Goal: Task Accomplishment & Management: Use online tool/utility

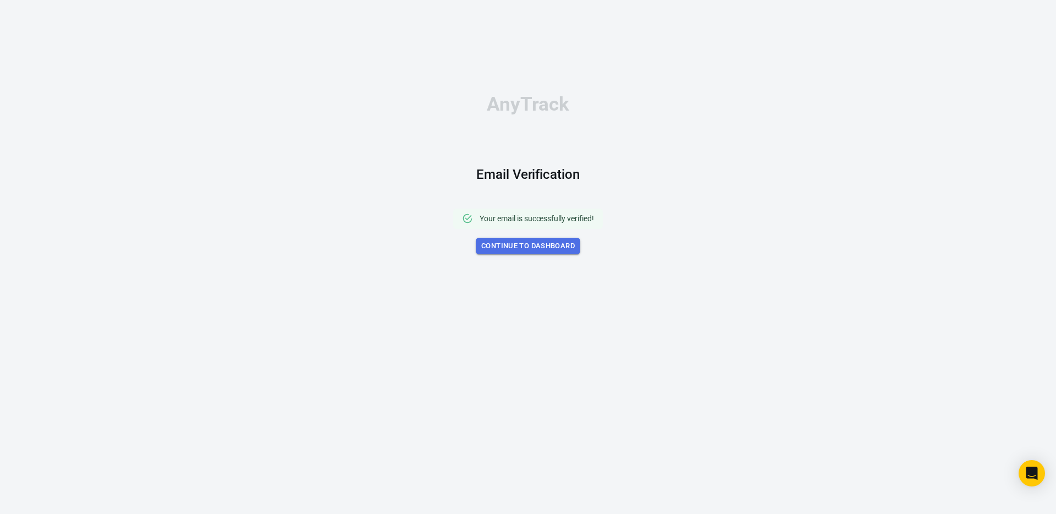
click at [548, 246] on link "Continue to Dashboard" at bounding box center [528, 246] width 104 height 17
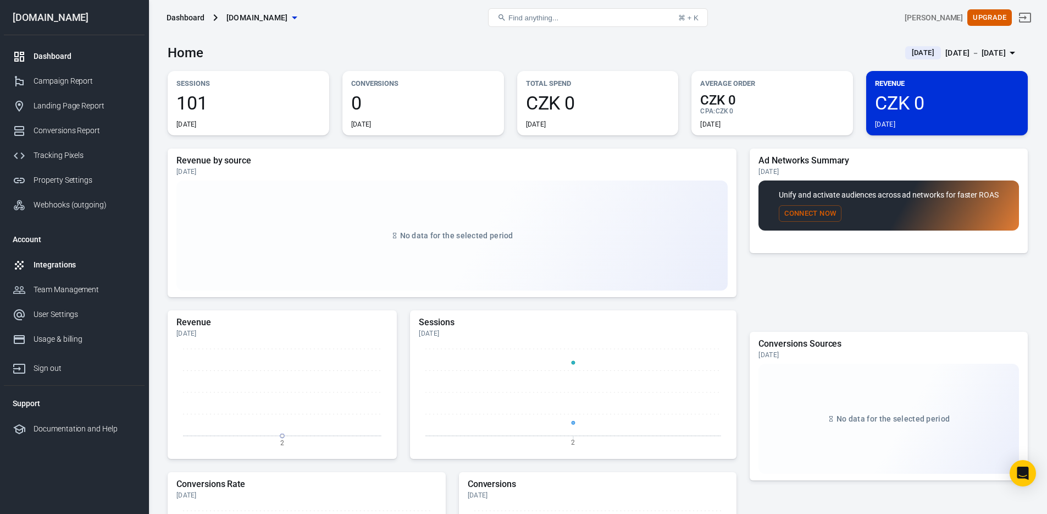
click at [62, 267] on div "Integrations" at bounding box center [85, 265] width 102 height 12
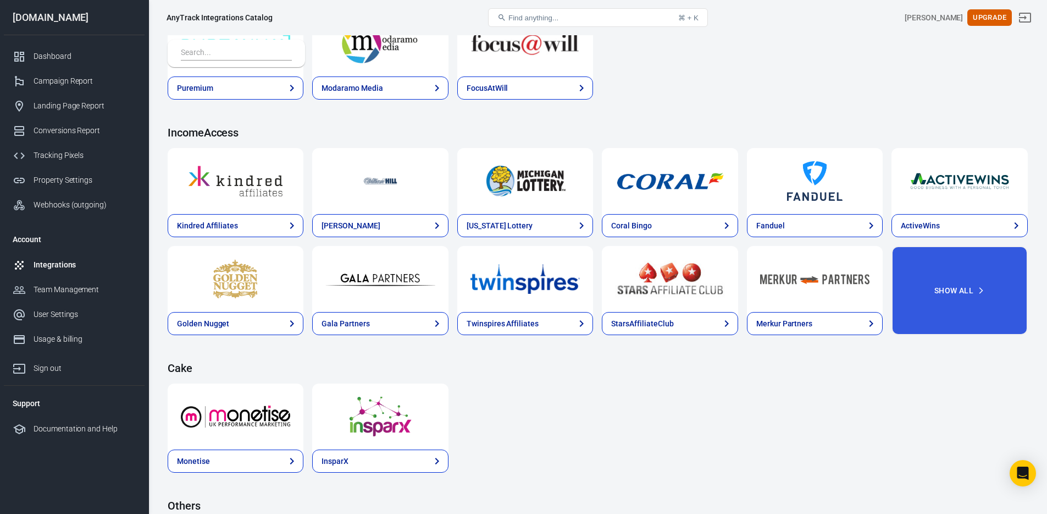
scroll to position [1324, 0]
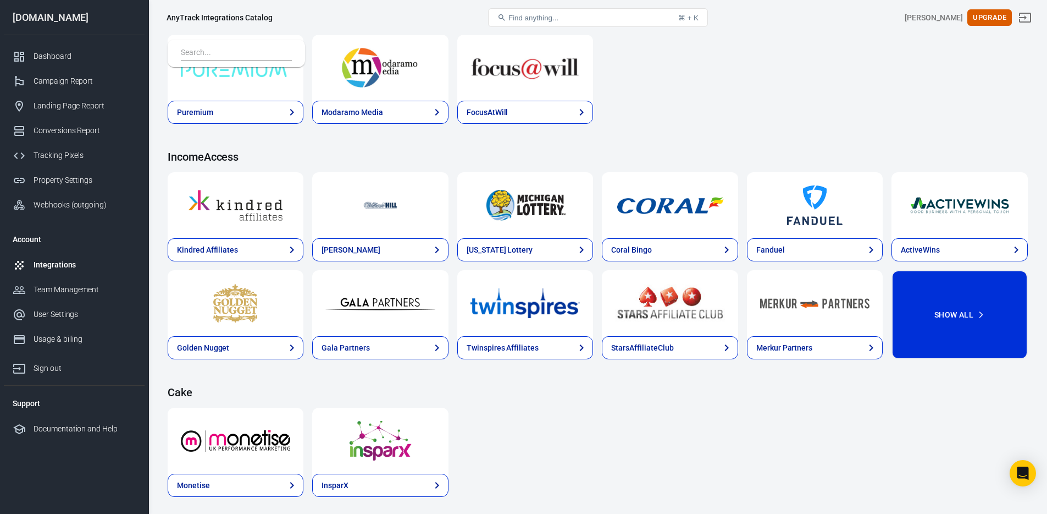
click at [957, 311] on button "Show All" at bounding box center [960, 314] width 136 height 89
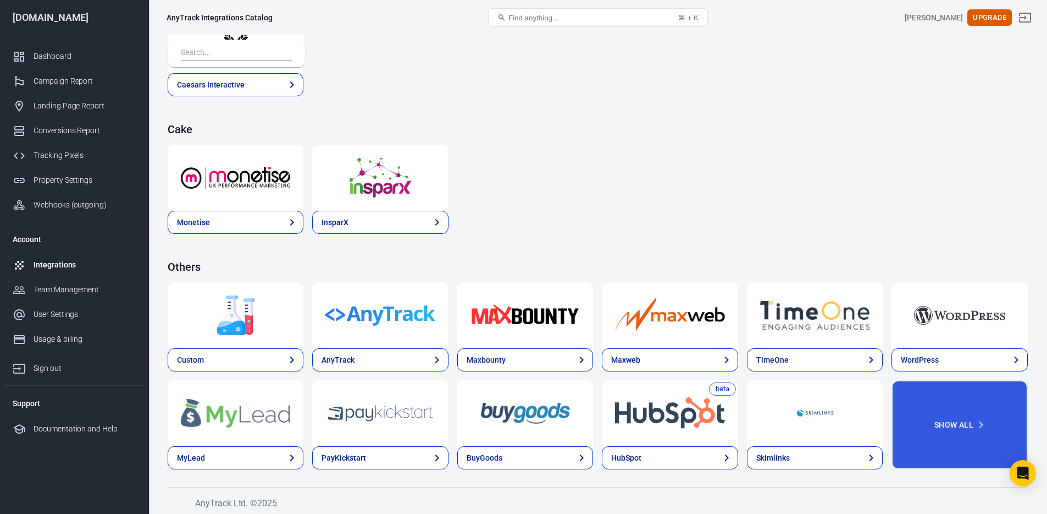
scroll to position [1687, 0]
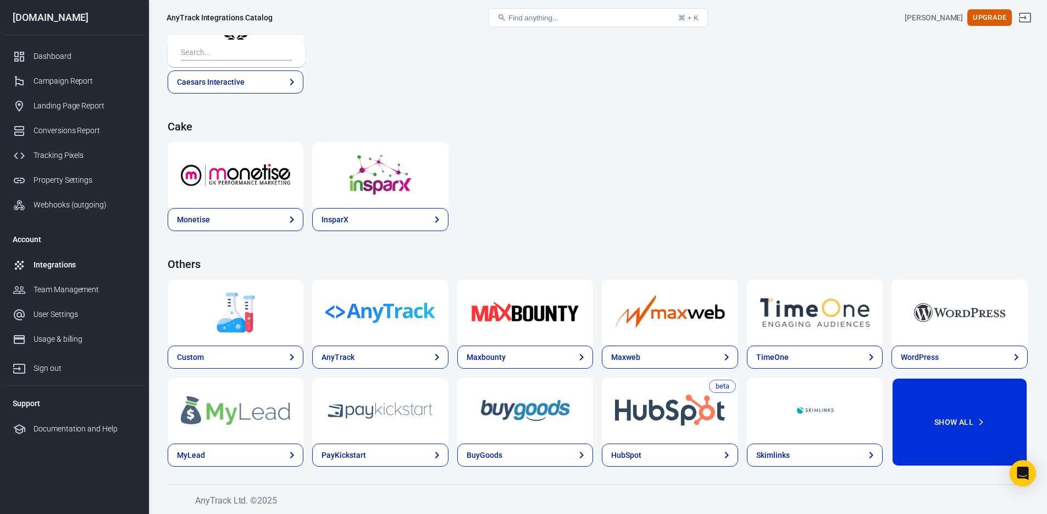
click at [963, 441] on button "Show All" at bounding box center [960, 421] width 136 height 89
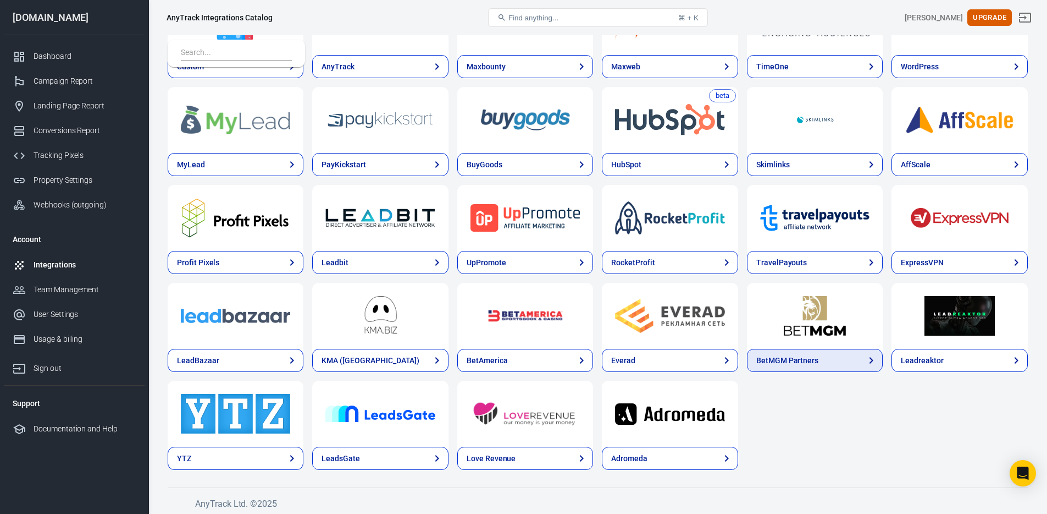
scroll to position [1981, 0]
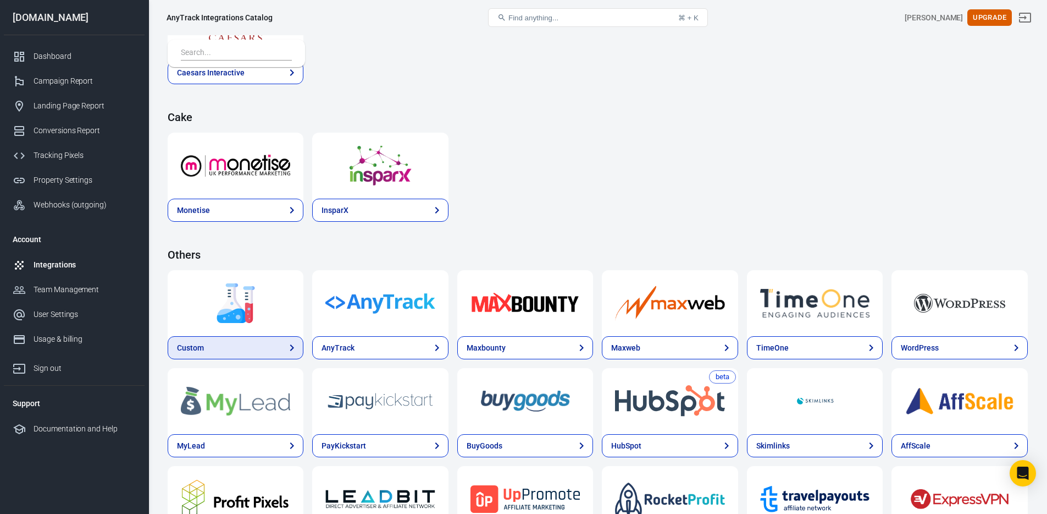
click at [247, 349] on link "Custom" at bounding box center [236, 347] width 136 height 23
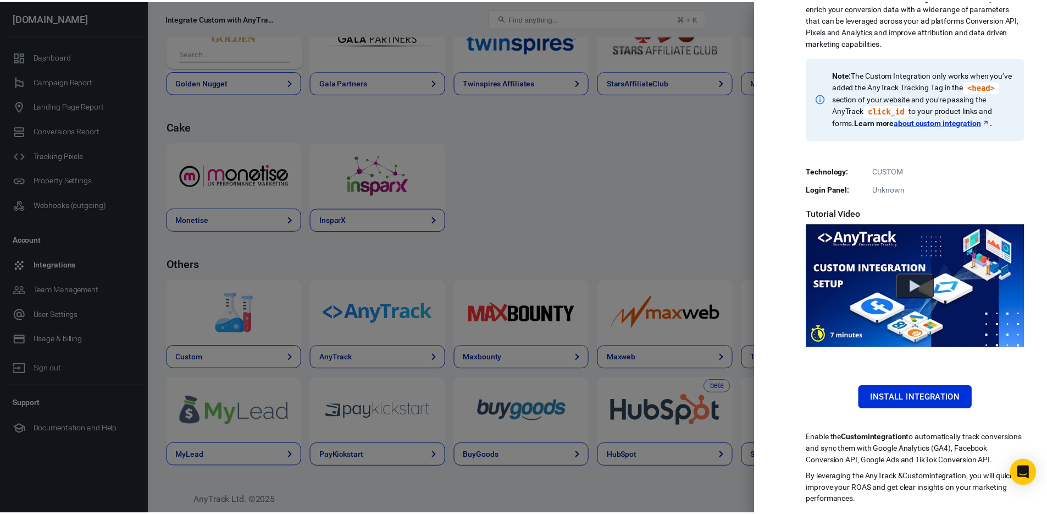
scroll to position [115, 0]
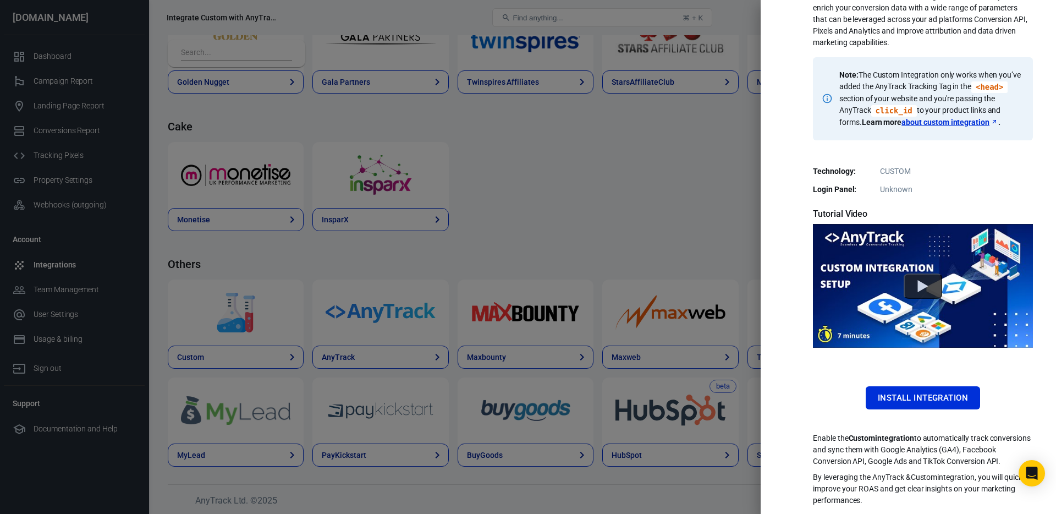
click at [592, 231] on div at bounding box center [528, 257] width 1056 height 514
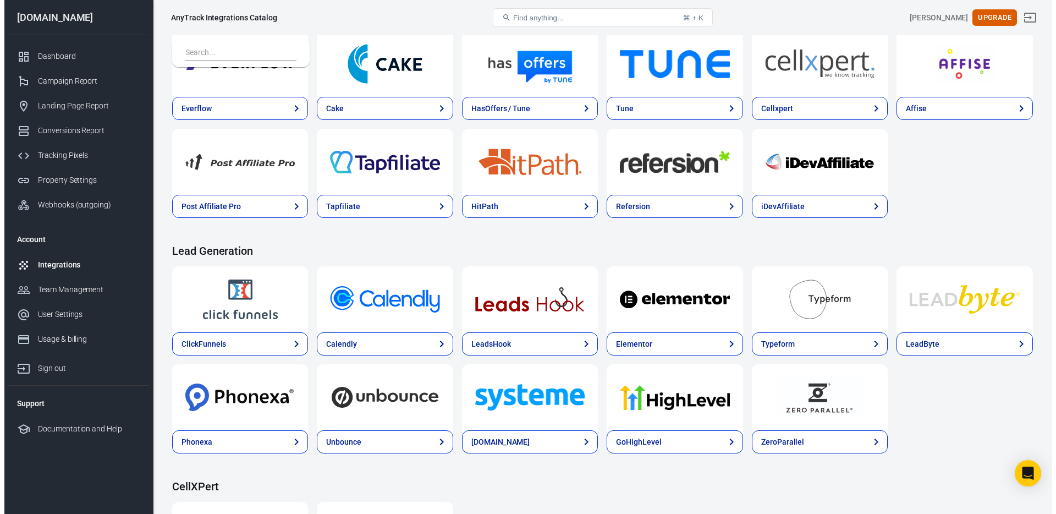
scroll to position [498, 0]
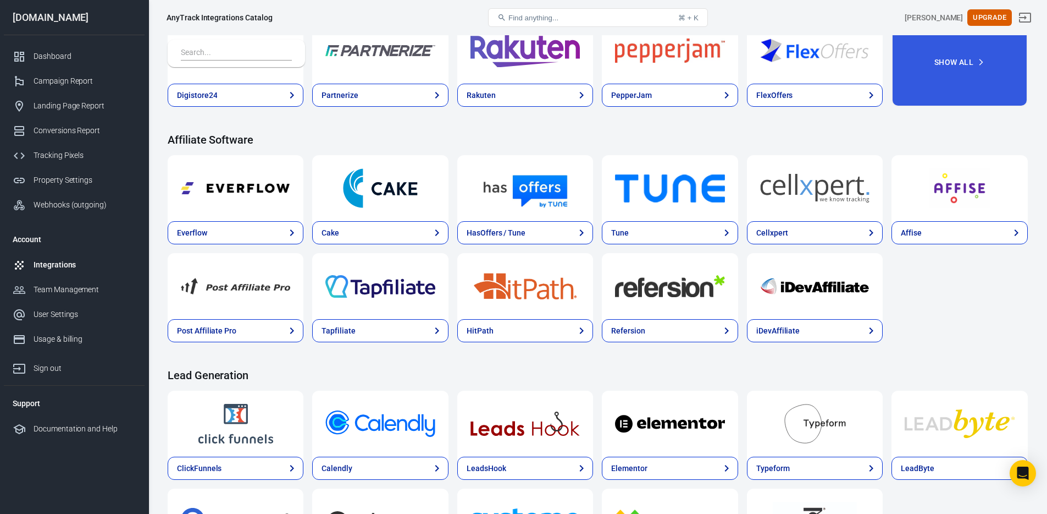
click at [240, 287] on img at bounding box center [235, 286] width 109 height 40
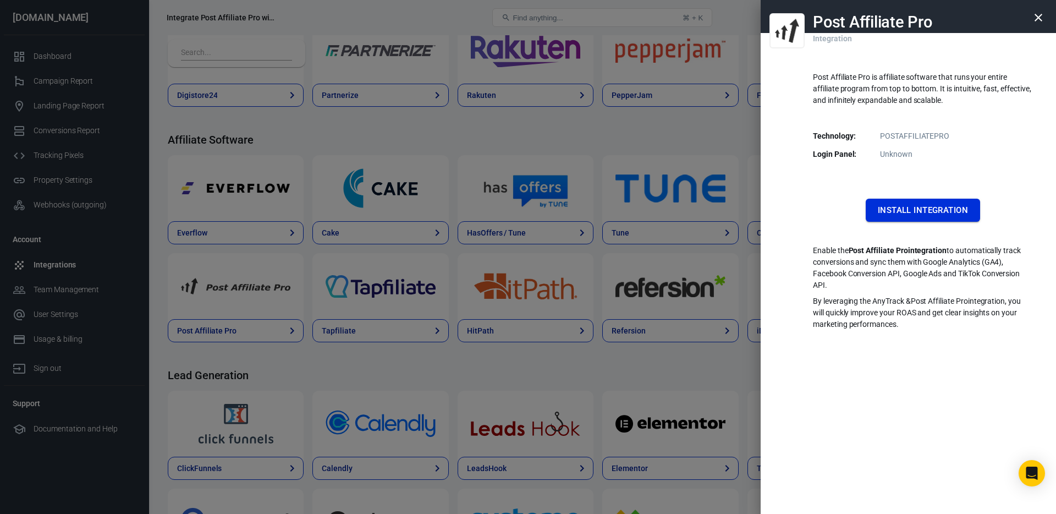
click at [942, 207] on button "Install Integration" at bounding box center [922, 209] width 114 height 23
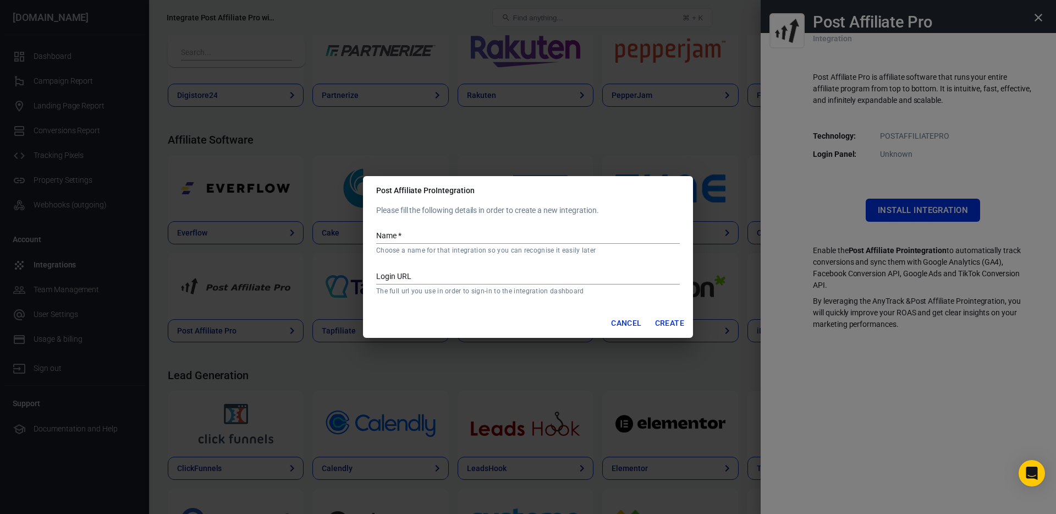
click at [450, 236] on input "Name   *" at bounding box center [528, 236] width 304 height 14
type input "Doxxbet"
click at [418, 279] on input "Login URL" at bounding box center [528, 277] width 304 height 14
paste input "[DOMAIN_NAME]"
type input "[DOMAIN_NAME]"
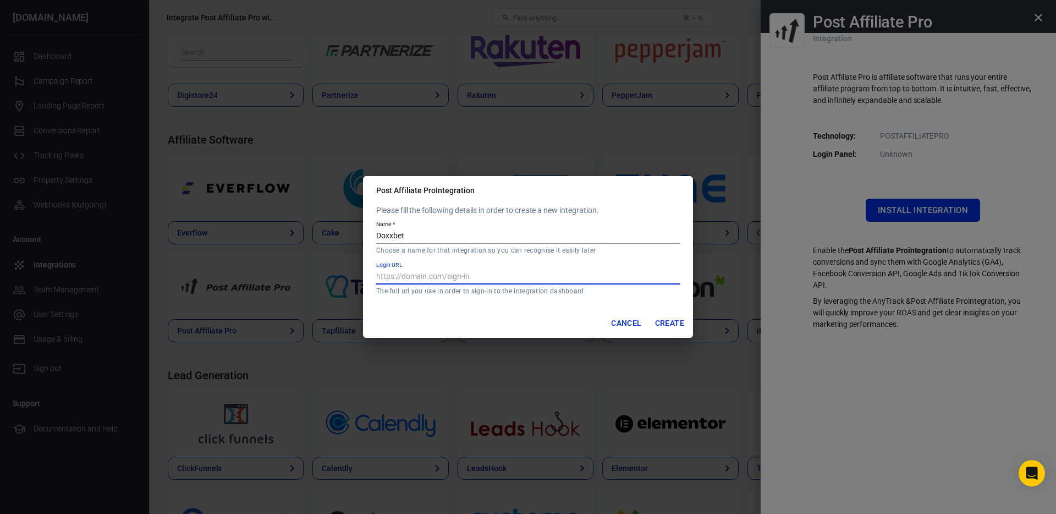
paste input "[DOMAIN_NAME]"
type input "[URL][DOMAIN_NAME]"
click at [672, 321] on button "Create" at bounding box center [669, 323] width 38 height 20
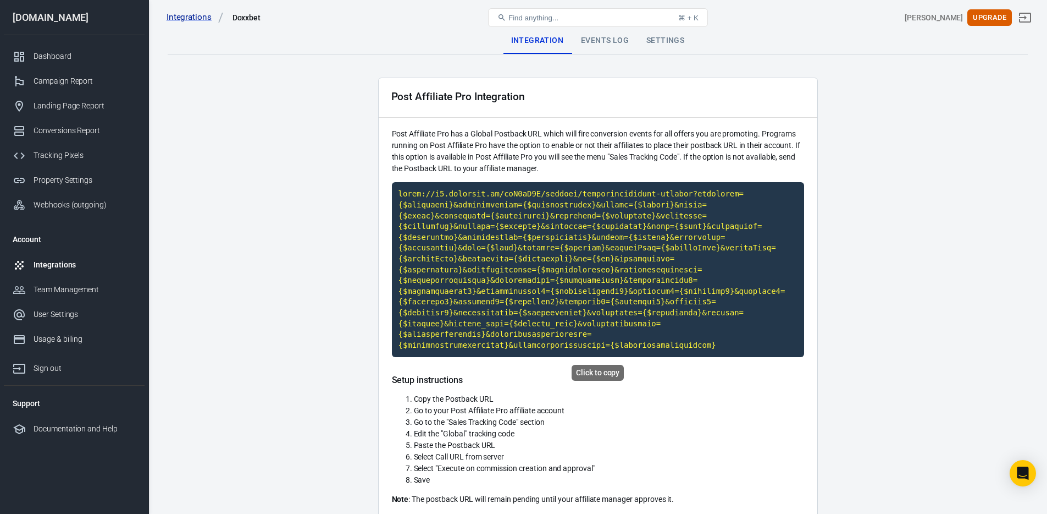
click at [598, 373] on div "Click to copy" at bounding box center [598, 373] width 52 height 16
click at [593, 326] on code "Click to copy" at bounding box center [598, 269] width 412 height 175
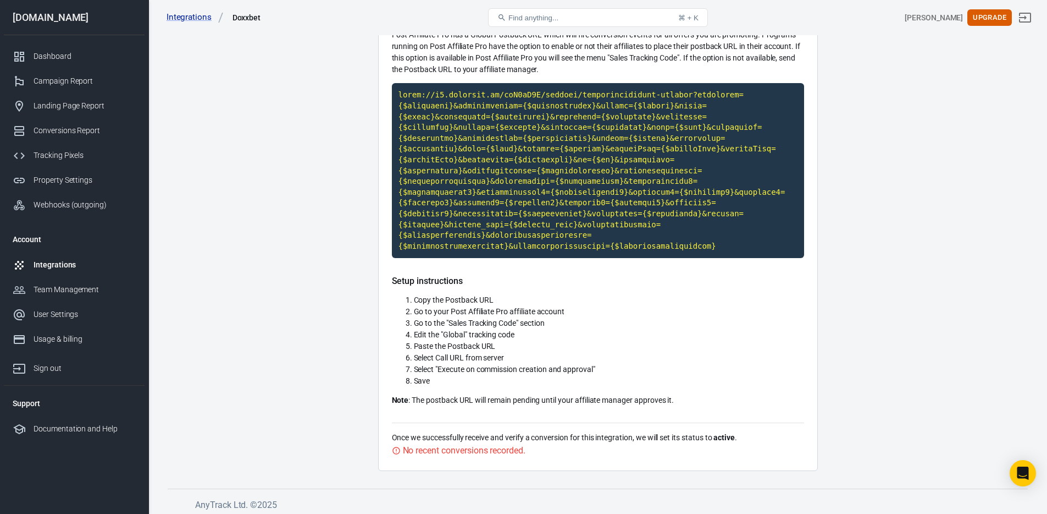
scroll to position [103, 0]
